Goal: Task Accomplishment & Management: Use online tool/utility

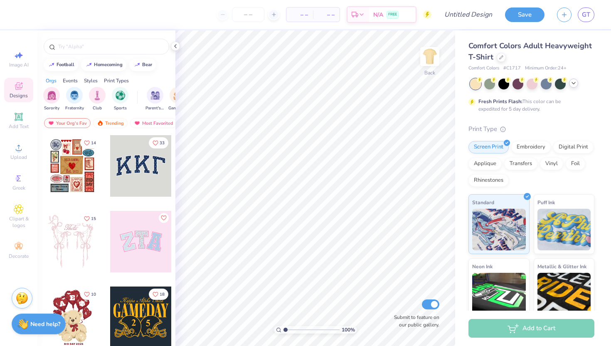
click at [575, 85] on icon at bounding box center [573, 83] width 7 height 7
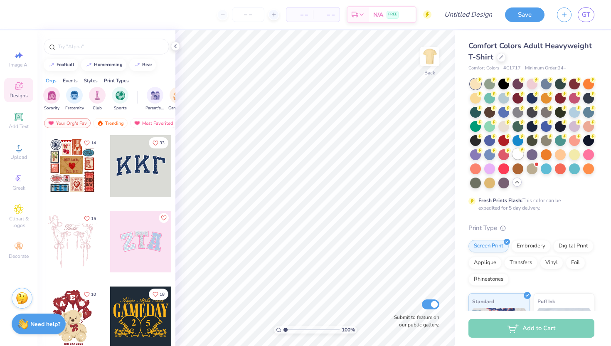
click at [515, 151] on div at bounding box center [518, 153] width 11 height 11
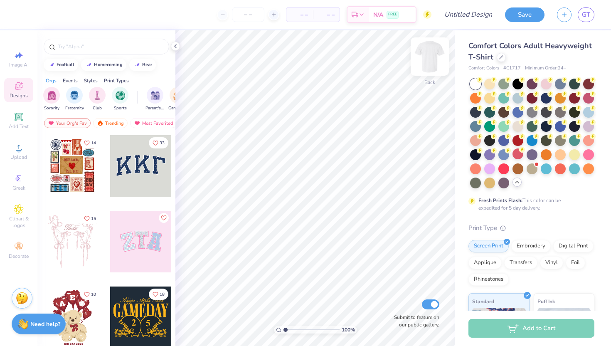
click at [436, 57] on img at bounding box center [429, 56] width 33 height 33
click at [18, 154] on span "Upload" at bounding box center [18, 157] width 17 height 7
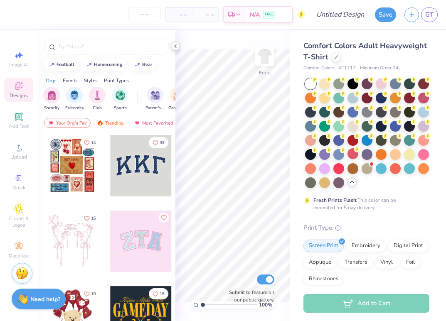
click at [174, 47] on icon at bounding box center [175, 46] width 7 height 7
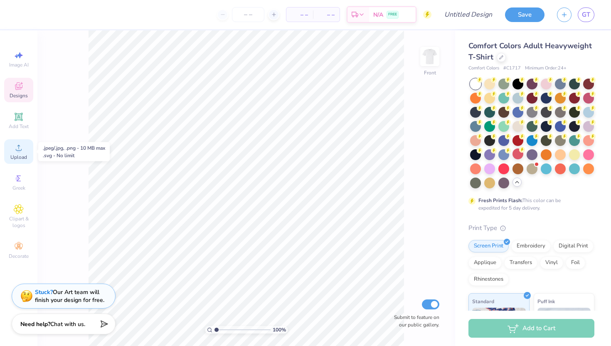
click at [21, 146] on icon at bounding box center [19, 148] width 10 height 10
click at [20, 151] on circle at bounding box center [18, 150] width 5 height 5
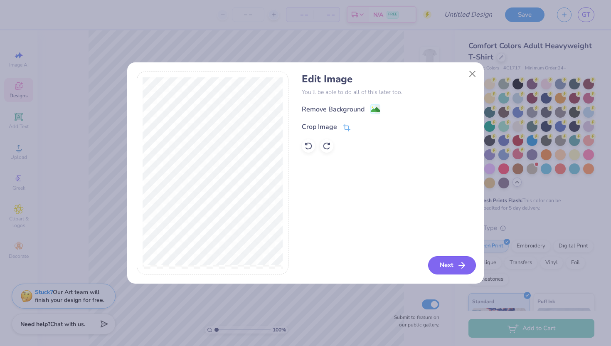
click at [457, 267] on icon "button" at bounding box center [462, 265] width 10 height 10
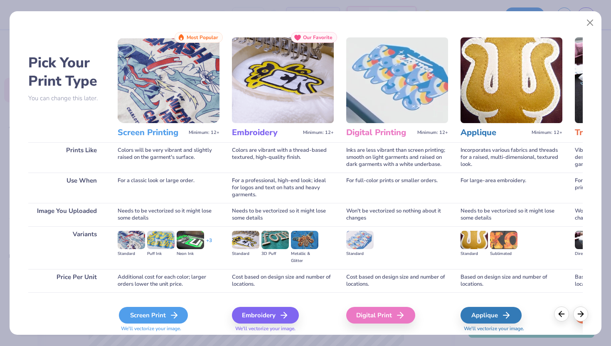
click at [137, 310] on div "Screen Print" at bounding box center [153, 315] width 69 height 17
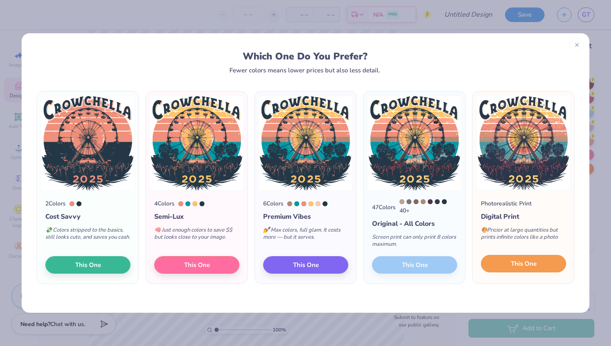
click at [525, 259] on button "This One" at bounding box center [523, 263] width 85 height 17
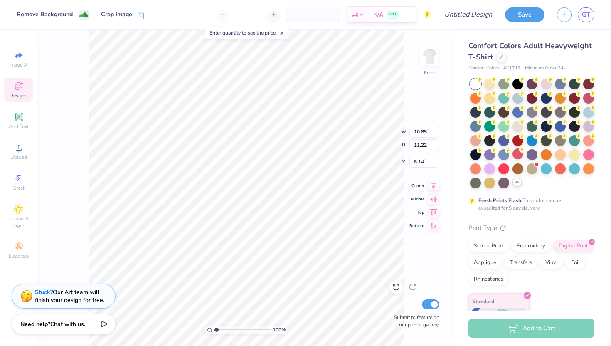
type input "2.53"
type input "12.54"
type input "12.96"
type input "3.21"
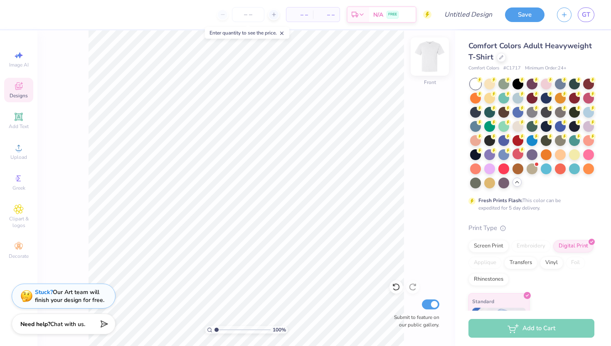
click at [427, 57] on img at bounding box center [429, 56] width 33 height 33
click at [17, 148] on icon at bounding box center [19, 148] width 10 height 10
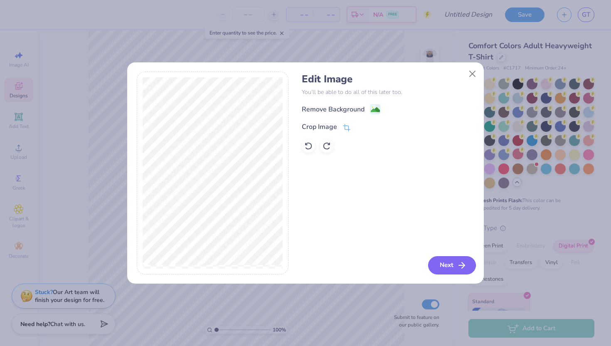
click at [455, 264] on button "Next" at bounding box center [452, 265] width 48 height 18
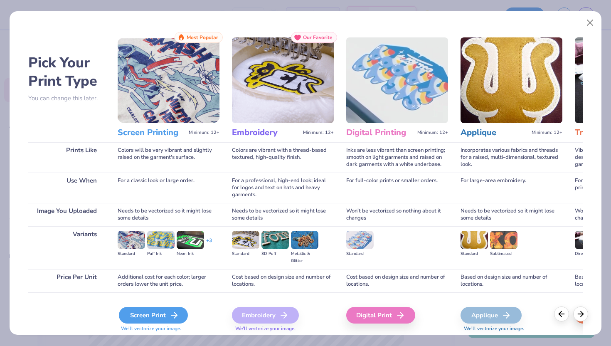
click at [128, 315] on div "Screen Print" at bounding box center [153, 315] width 69 height 17
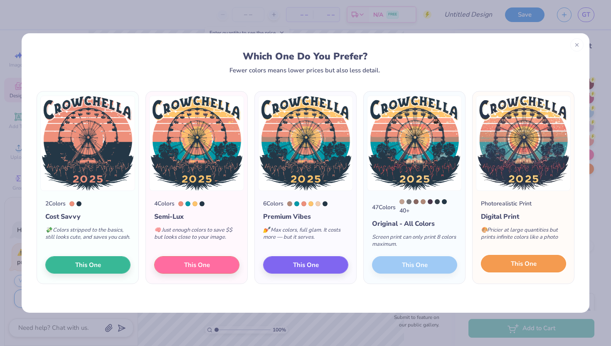
click at [513, 269] on span "This One" at bounding box center [524, 264] width 26 height 10
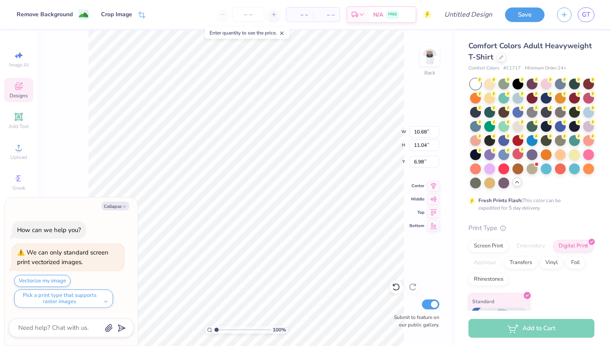
type textarea "x"
type input "3.54"
type input "3.66"
type textarea "x"
type input "3.00"
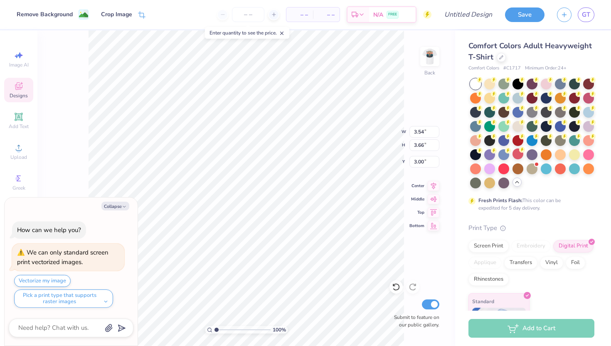
type textarea "x"
type input "2.71"
type input "2.81"
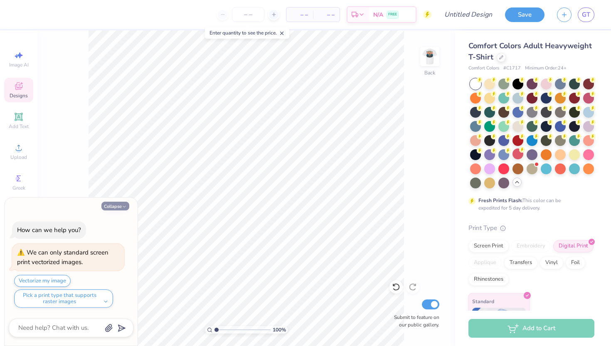
click at [118, 207] on button "Collapse" at bounding box center [115, 206] width 28 height 9
type textarea "x"
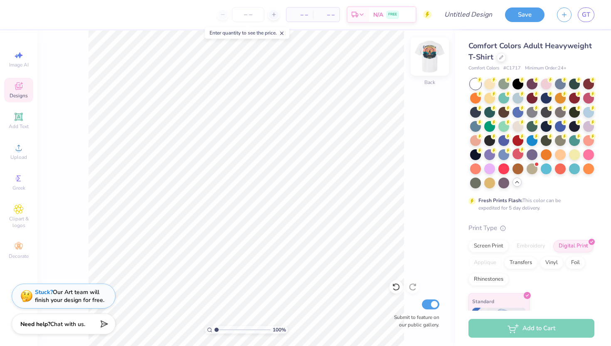
click at [424, 66] on div at bounding box center [430, 56] width 38 height 38
click at [424, 65] on img at bounding box center [429, 56] width 33 height 33
click at [424, 65] on img at bounding box center [430, 56] width 17 height 17
click at [437, 56] on img at bounding box center [429, 56] width 33 height 33
click at [434, 59] on img at bounding box center [429, 56] width 33 height 33
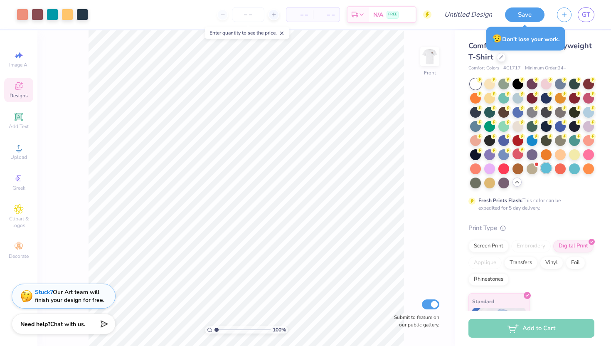
click at [546, 166] on div at bounding box center [546, 168] width 11 height 11
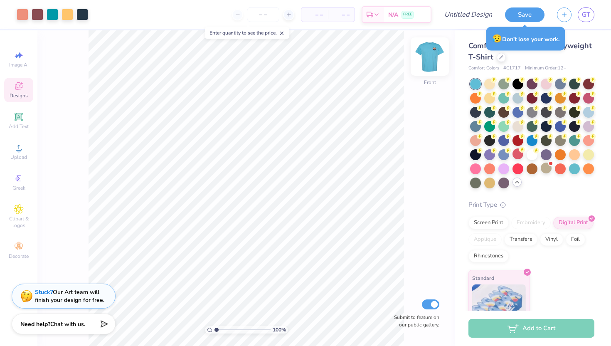
click at [432, 57] on img at bounding box center [429, 56] width 33 height 33
click at [428, 49] on img at bounding box center [429, 56] width 33 height 33
click at [501, 170] on div at bounding box center [503, 168] width 11 height 11
click at [486, 171] on div at bounding box center [489, 168] width 11 height 11
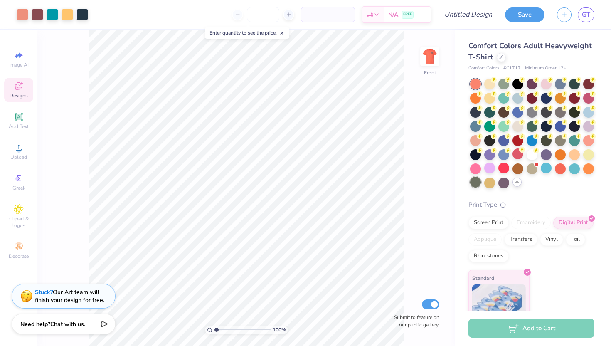
click at [476, 180] on div at bounding box center [475, 182] width 11 height 11
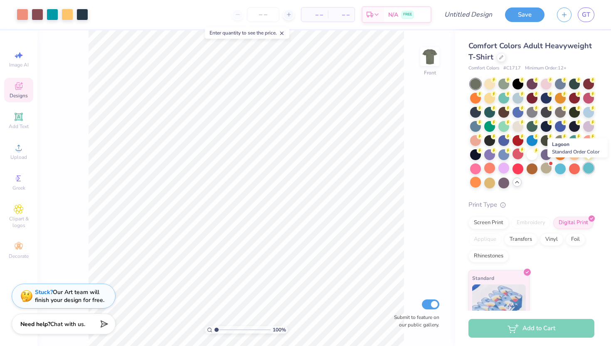
click at [588, 167] on div at bounding box center [588, 168] width 11 height 11
click at [576, 167] on div at bounding box center [574, 168] width 11 height 11
click at [558, 168] on div at bounding box center [560, 168] width 11 height 11
click at [561, 138] on div at bounding box center [560, 139] width 11 height 11
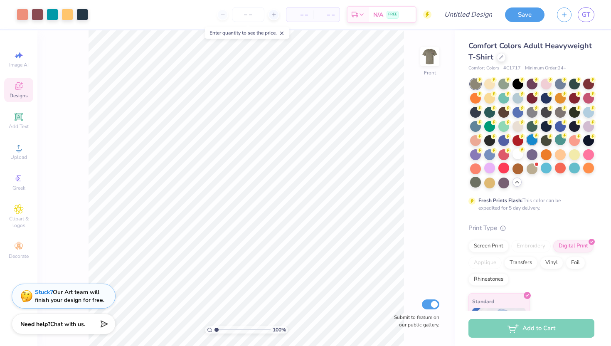
click at [534, 139] on div at bounding box center [532, 139] width 11 height 11
click at [517, 138] on div at bounding box center [518, 139] width 11 height 11
click at [493, 138] on div at bounding box center [489, 139] width 11 height 11
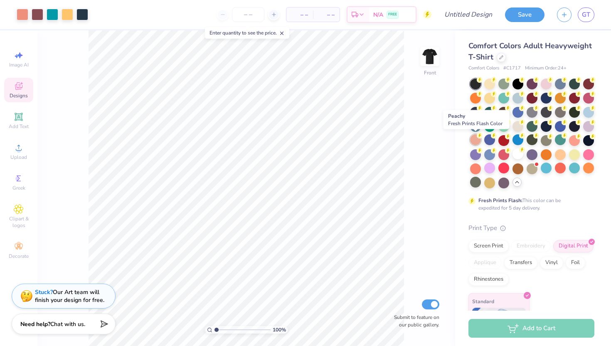
click at [472, 138] on div at bounding box center [475, 139] width 11 height 11
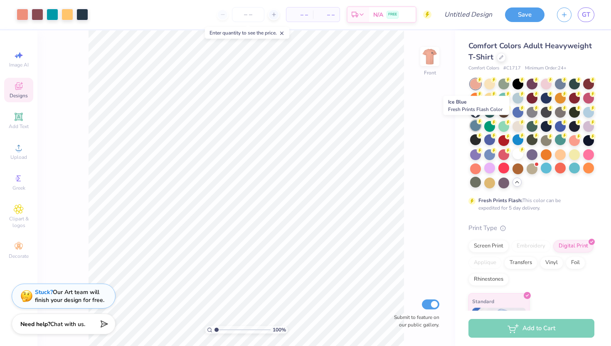
click at [475, 125] on div at bounding box center [475, 125] width 11 height 11
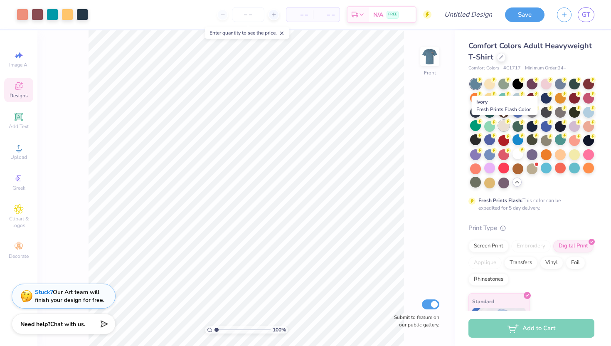
click at [507, 127] on div at bounding box center [503, 125] width 11 height 11
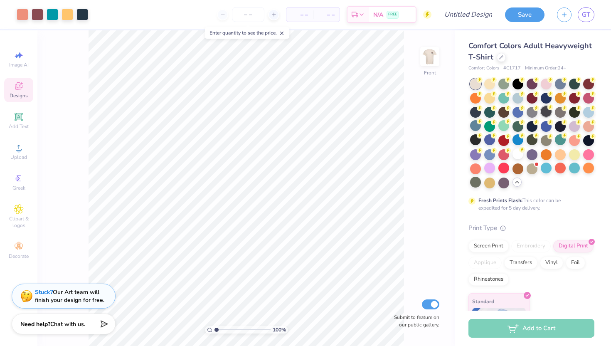
click at [545, 117] on div at bounding box center [546, 111] width 11 height 11
click at [569, 118] on div at bounding box center [532, 134] width 124 height 110
click at [571, 115] on div at bounding box center [574, 111] width 11 height 11
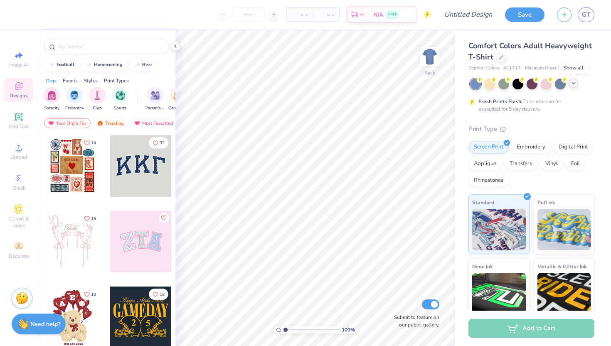
click at [573, 84] on icon at bounding box center [573, 83] width 7 height 7
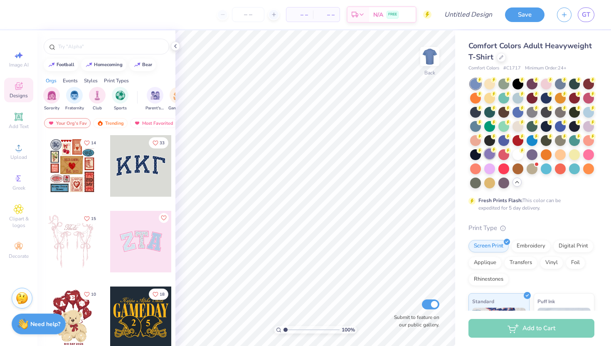
drag, startPoint x: 520, startPoint y: 152, endPoint x: 496, endPoint y: 152, distance: 24.1
click at [520, 152] on icon at bounding box center [522, 151] width 6 height 6
click at [427, 60] on img at bounding box center [429, 56] width 33 height 33
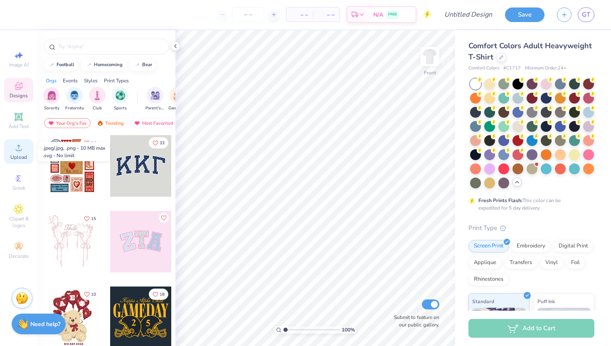
click at [20, 155] on span "Upload" at bounding box center [18, 157] width 17 height 7
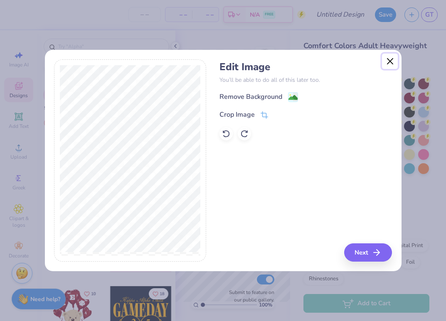
click at [389, 62] on button "Close" at bounding box center [390, 62] width 16 height 16
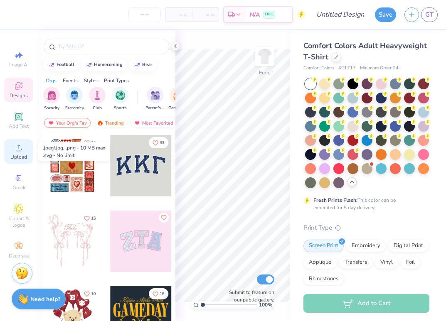
click at [14, 148] on icon at bounding box center [19, 148] width 10 height 10
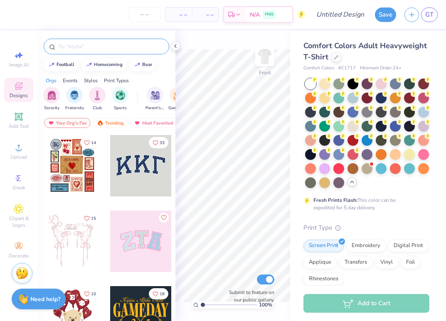
click at [124, 46] on input "text" at bounding box center [110, 46] width 106 height 8
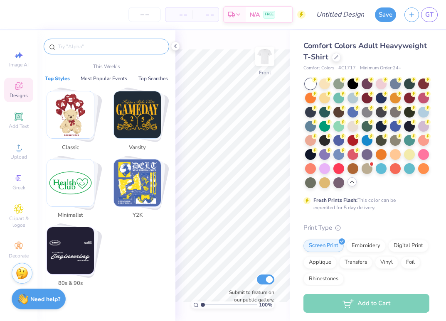
click at [124, 46] on input "text" at bounding box center [110, 46] width 106 height 8
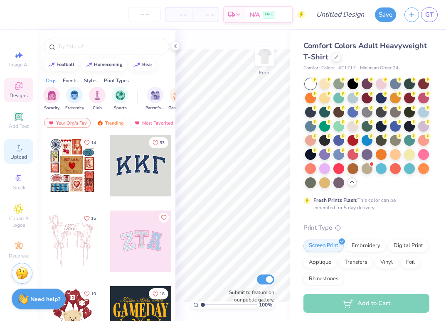
click at [20, 155] on span "Upload" at bounding box center [18, 157] width 17 height 7
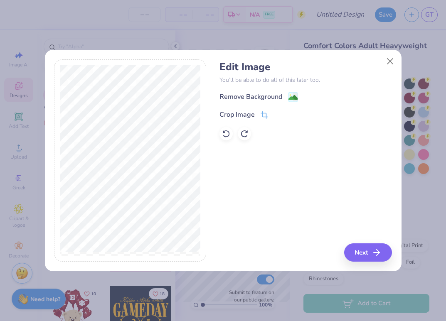
click at [299, 104] on div "Remove Background Crop Image" at bounding box center [306, 116] width 173 height 49
click at [294, 99] on image at bounding box center [293, 98] width 9 height 9
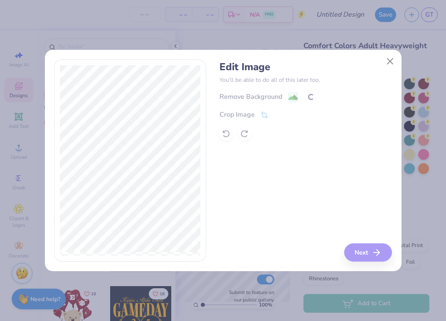
click at [359, 254] on div "Edit Image You’ll be able to do all of this later too. Remove Background Crop I…" at bounding box center [306, 160] width 173 height 203
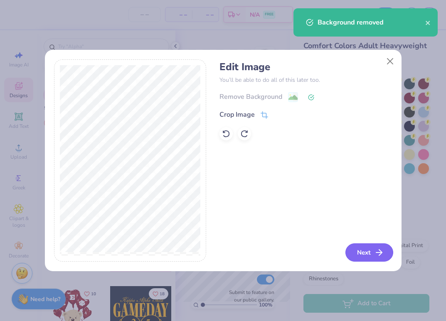
click at [373, 255] on button "Next" at bounding box center [369, 253] width 48 height 18
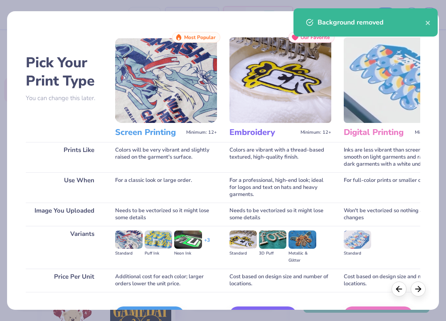
scroll to position [52, 0]
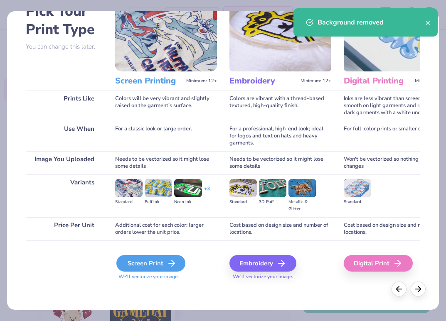
click at [133, 265] on div "Screen Print" at bounding box center [150, 263] width 69 height 17
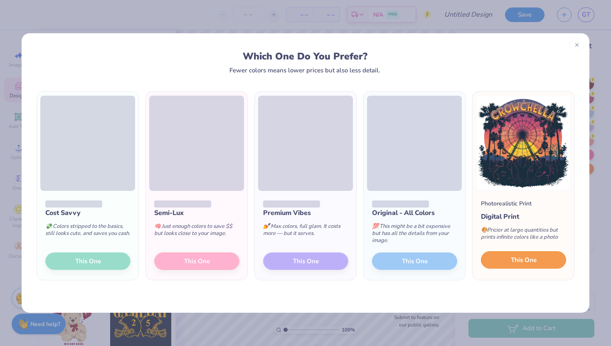
click at [506, 264] on button "This One" at bounding box center [523, 259] width 85 height 17
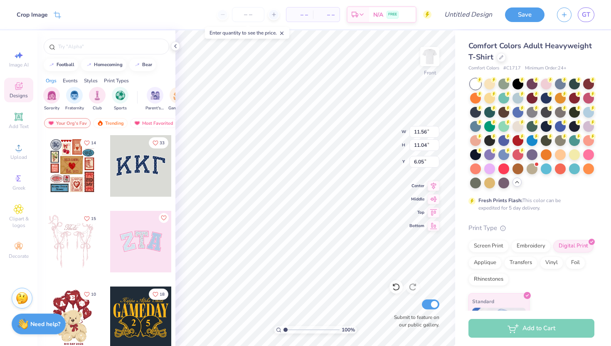
type input "5.26"
click at [513, 160] on div at bounding box center [532, 134] width 124 height 110
click at [506, 153] on div at bounding box center [503, 153] width 11 height 11
click at [521, 160] on div at bounding box center [532, 134] width 124 height 110
click at [541, 156] on div at bounding box center [546, 153] width 11 height 11
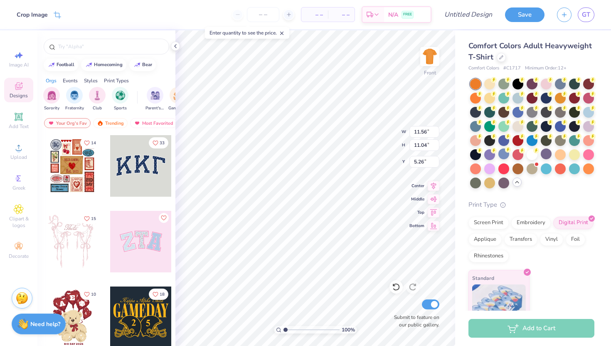
click at [539, 135] on div at bounding box center [532, 134] width 124 height 110
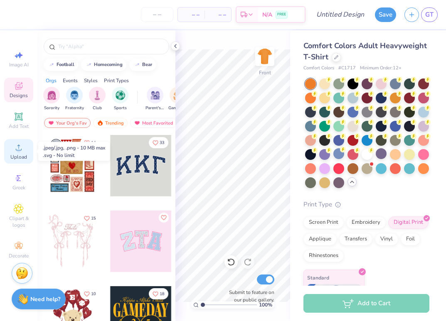
click at [20, 147] on icon at bounding box center [19, 148] width 10 height 10
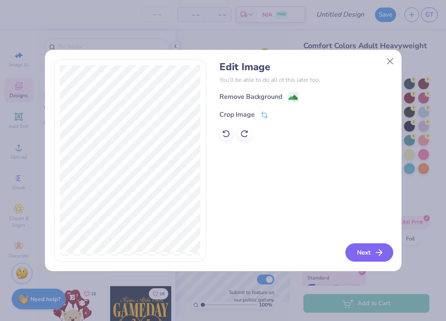
click at [373, 251] on button "Next" at bounding box center [369, 253] width 48 height 18
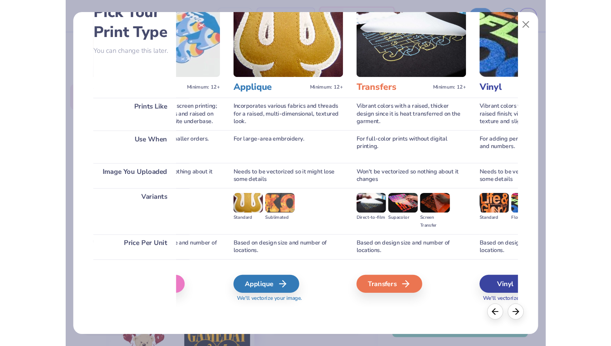
scroll to position [0, 0]
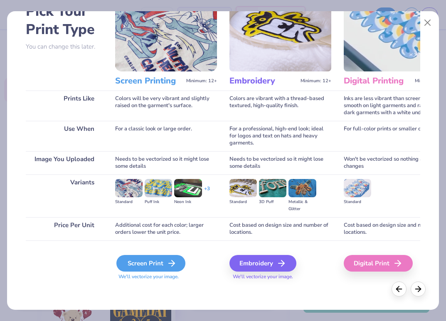
click at [138, 263] on div "Screen Print" at bounding box center [150, 263] width 69 height 17
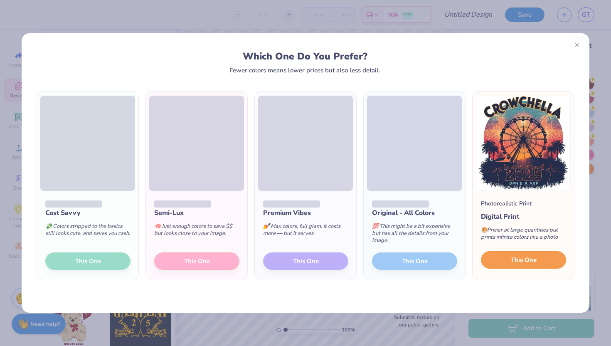
click at [523, 260] on span "This One" at bounding box center [524, 260] width 26 height 10
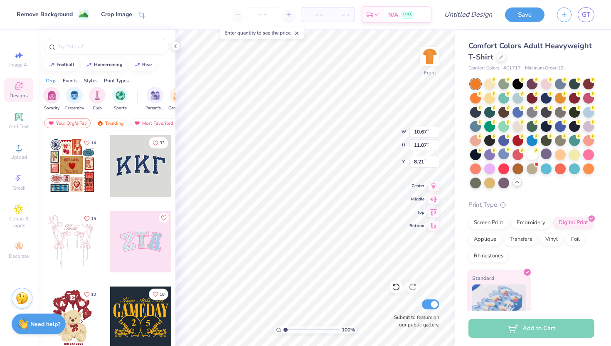
click at [554, 136] on div at bounding box center [532, 134] width 124 height 110
click at [544, 137] on div at bounding box center [546, 139] width 11 height 11
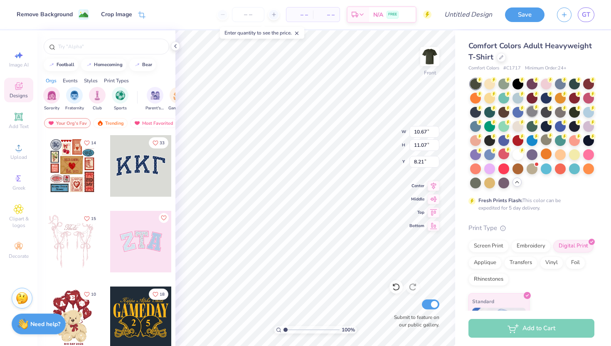
click at [529, 106] on div at bounding box center [532, 111] width 11 height 11
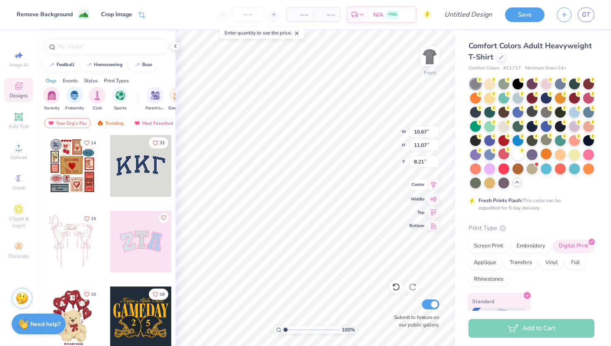
type input "2.68"
type input "12.32"
type input "12.78"
type input "3.00"
click at [483, 83] on circle at bounding box center [480, 80] width 6 height 6
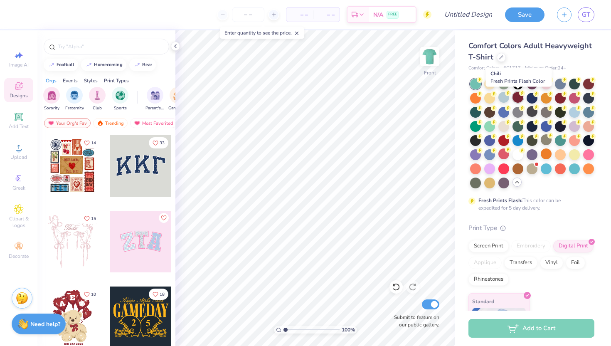
click at [520, 98] on div at bounding box center [518, 97] width 11 height 11
click at [491, 117] on div at bounding box center [489, 111] width 11 height 11
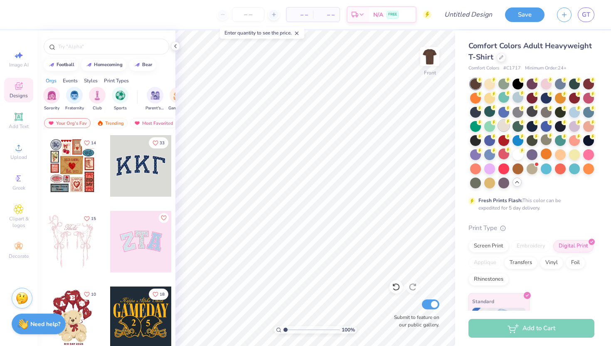
click at [504, 124] on div at bounding box center [503, 125] width 11 height 11
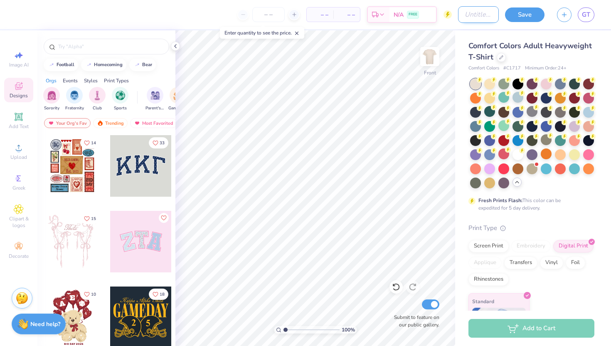
click at [479, 16] on input "Design Title" at bounding box center [478, 14] width 41 height 17
type input "Crowchella 2"
click at [429, 54] on img at bounding box center [429, 56] width 33 height 33
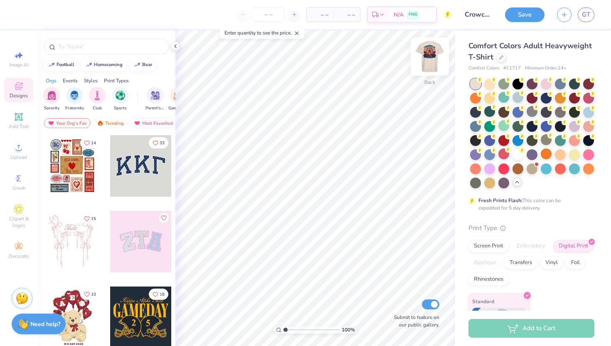
click at [434, 64] on img at bounding box center [429, 56] width 33 height 33
click at [425, 68] on div "Front" at bounding box center [429, 62] width 19 height 30
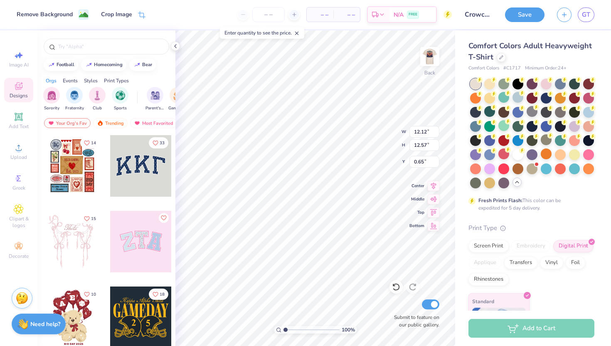
type input "3.33"
type input "3.46"
type input "3.00"
type input "2.94"
type input "3.05"
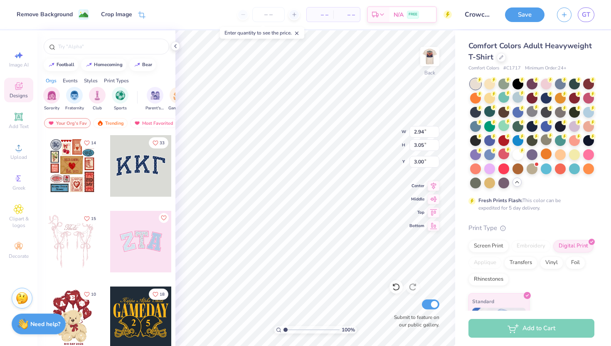
type input "3.21"
click at [434, 70] on div "Back" at bounding box center [429, 62] width 19 height 30
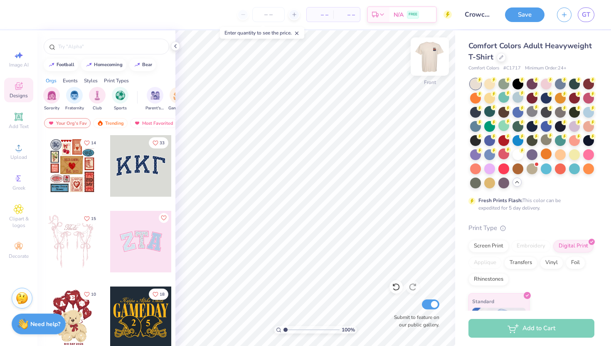
click at [435, 59] on img at bounding box center [429, 56] width 33 height 33
click at [504, 81] on div at bounding box center [503, 83] width 11 height 11
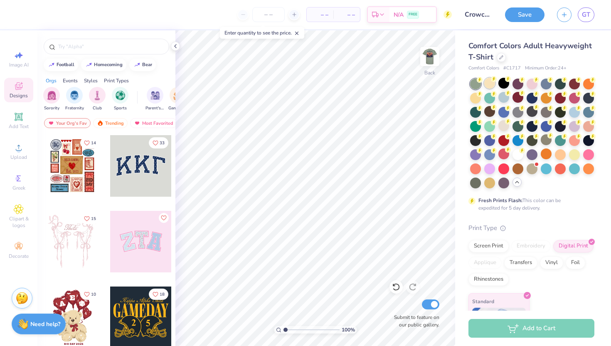
click at [494, 84] on div at bounding box center [489, 83] width 11 height 11
click at [501, 81] on div at bounding box center [503, 83] width 11 height 11
click at [490, 82] on div at bounding box center [489, 83] width 11 height 11
click at [498, 82] on div at bounding box center [503, 83] width 11 height 11
click at [506, 82] on div at bounding box center [503, 83] width 11 height 11
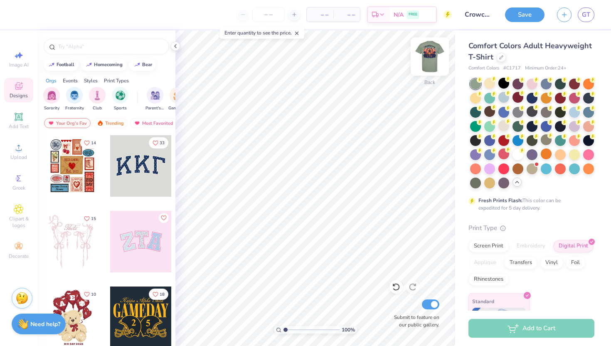
click at [430, 59] on img at bounding box center [429, 56] width 33 height 33
click at [430, 59] on img at bounding box center [430, 56] width 17 height 17
click at [525, 14] on button "Save" at bounding box center [524, 13] width 39 height 15
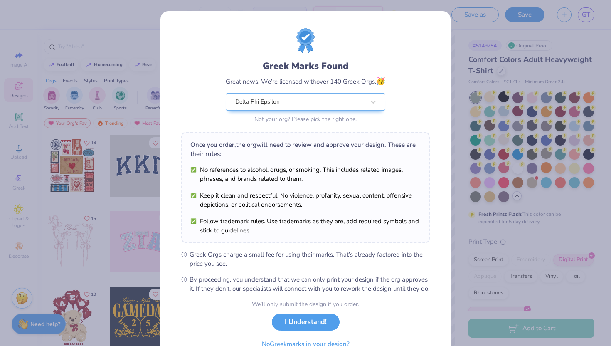
scroll to position [43, 0]
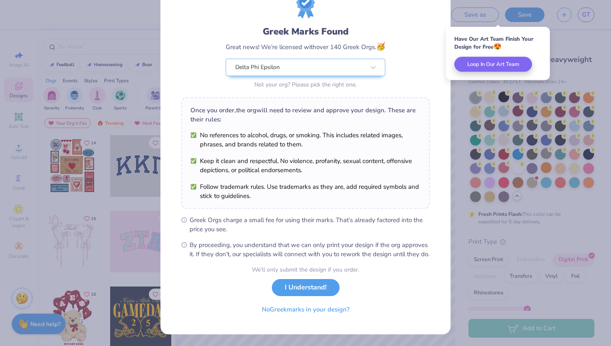
click at [509, 227] on div "Greek Marks Found Great news! We’re licensed with over 140 Greek Orgs. 🥳 Delta …" at bounding box center [305, 173] width 611 height 346
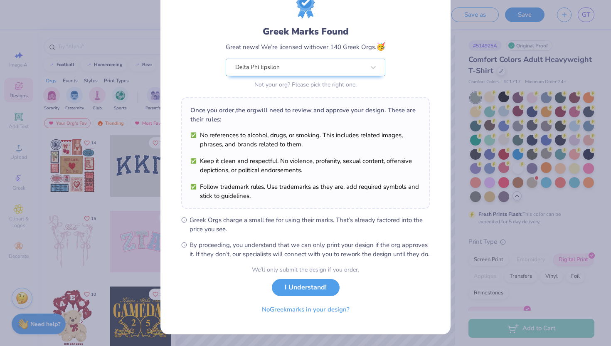
scroll to position [0, 0]
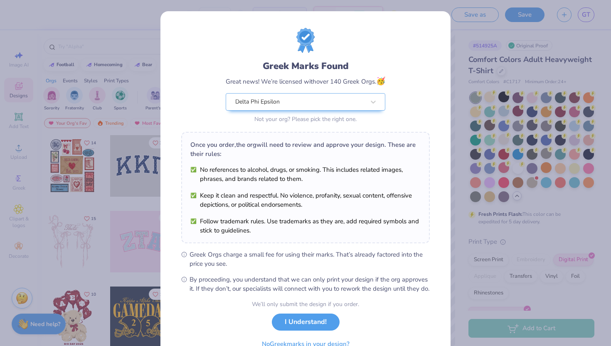
click at [471, 59] on div "Greek Marks Found Great news! We’re licensed with over 140 Greek Orgs. 🥳 Delta …" at bounding box center [305, 173] width 611 height 346
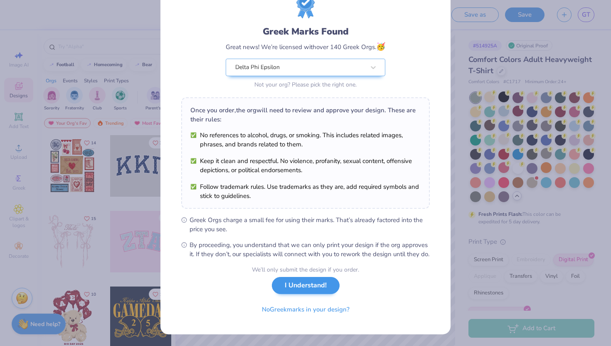
click at [291, 294] on div "We’ll only submit the design if you order. I Understand! No Greek marks in your…" at bounding box center [305, 291] width 107 height 52
click at [302, 284] on button "I Understand!" at bounding box center [306, 285] width 68 height 17
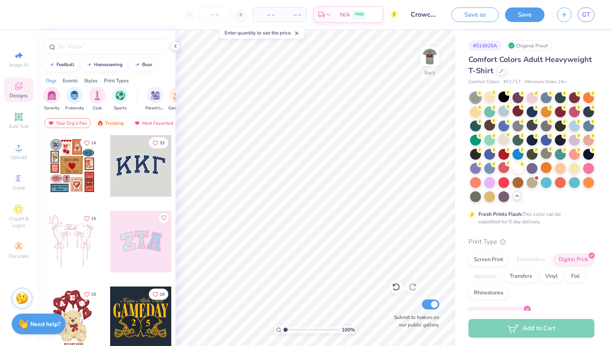
scroll to position [0, 0]
